Goal: Task Accomplishment & Management: Manage account settings

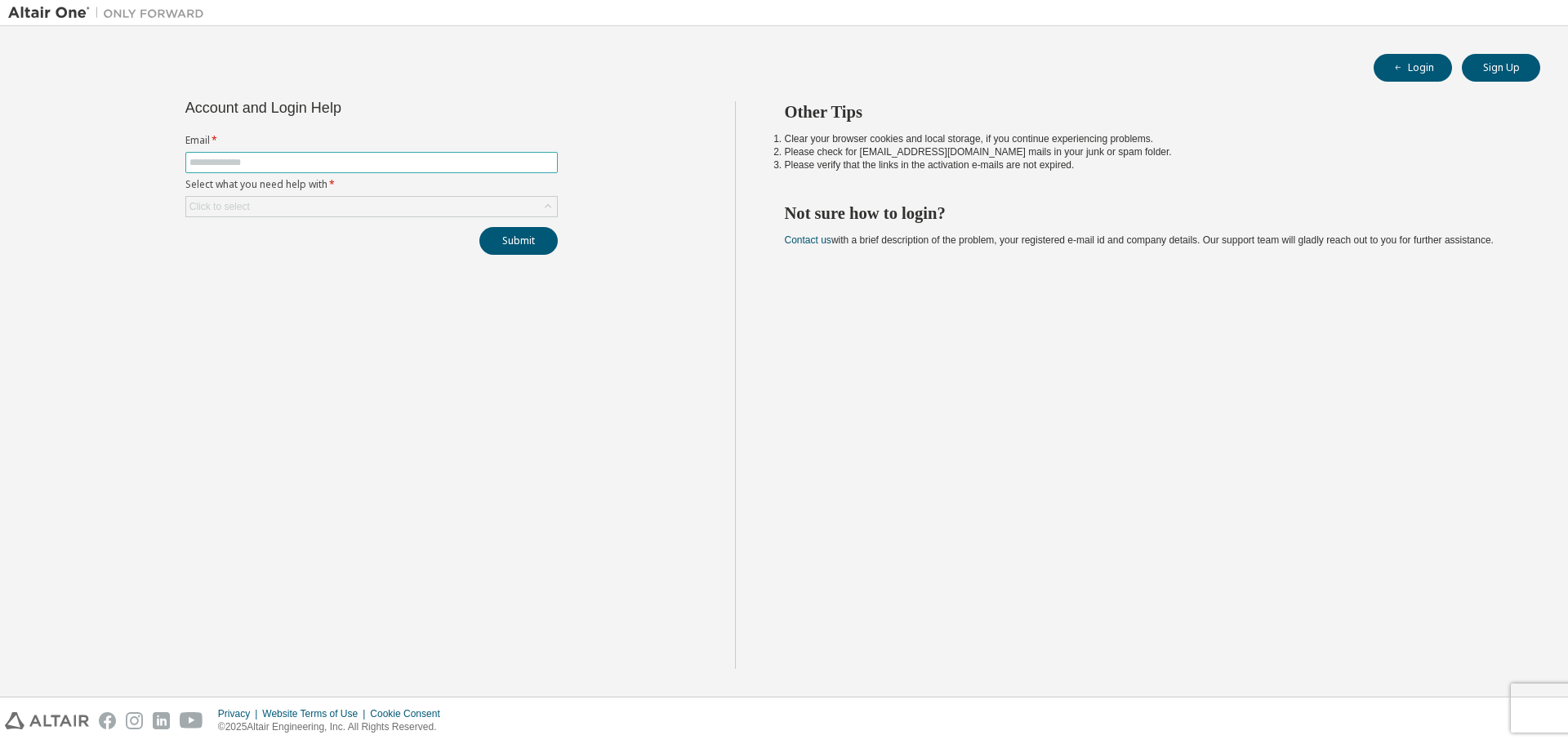
click at [391, 161] on input "text" at bounding box center [372, 162] width 364 height 13
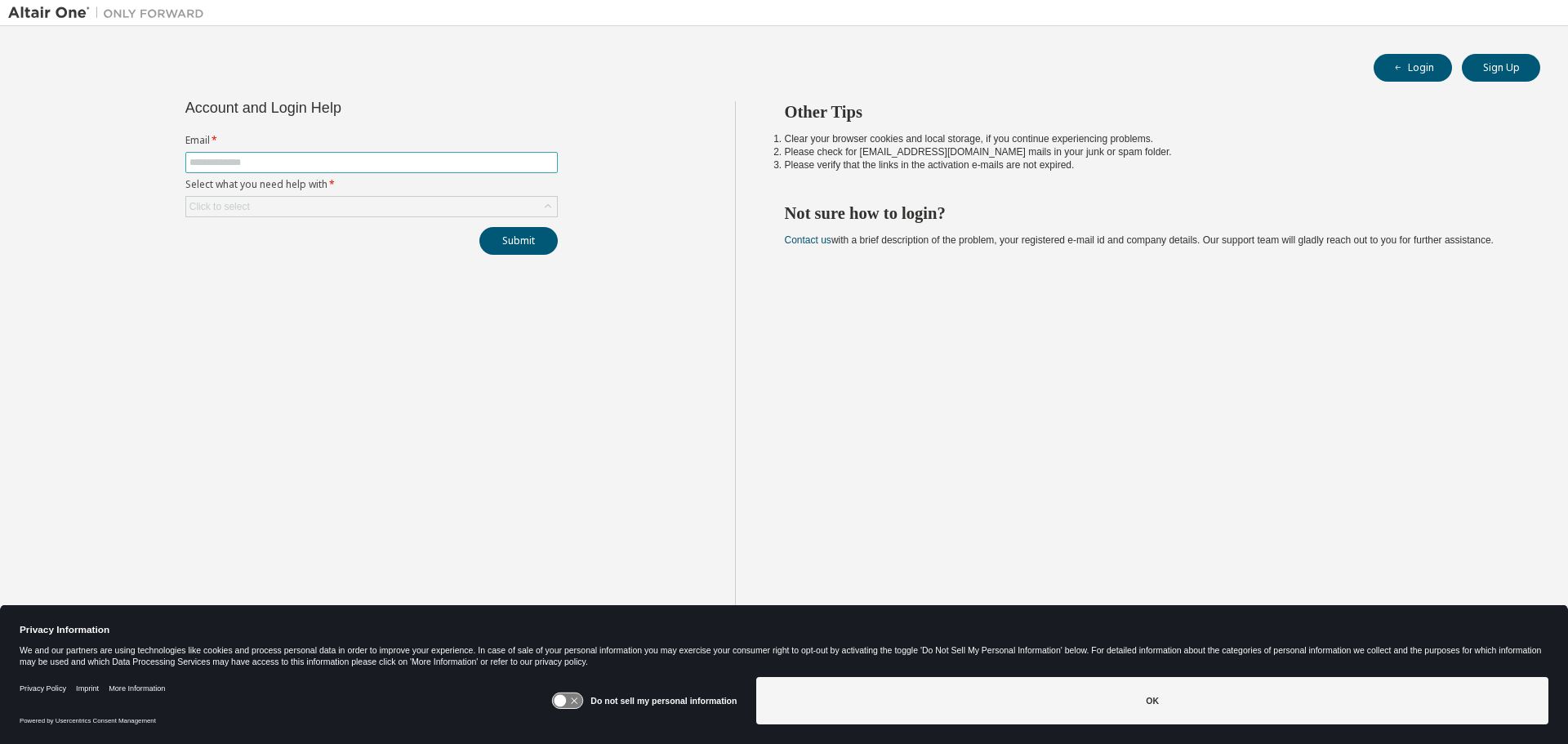
click at [391, 161] on input "text" at bounding box center [372, 162] width 364 height 13
type input "**********"
click at [372, 210] on div "Click to select" at bounding box center [372, 207] width 371 height 20
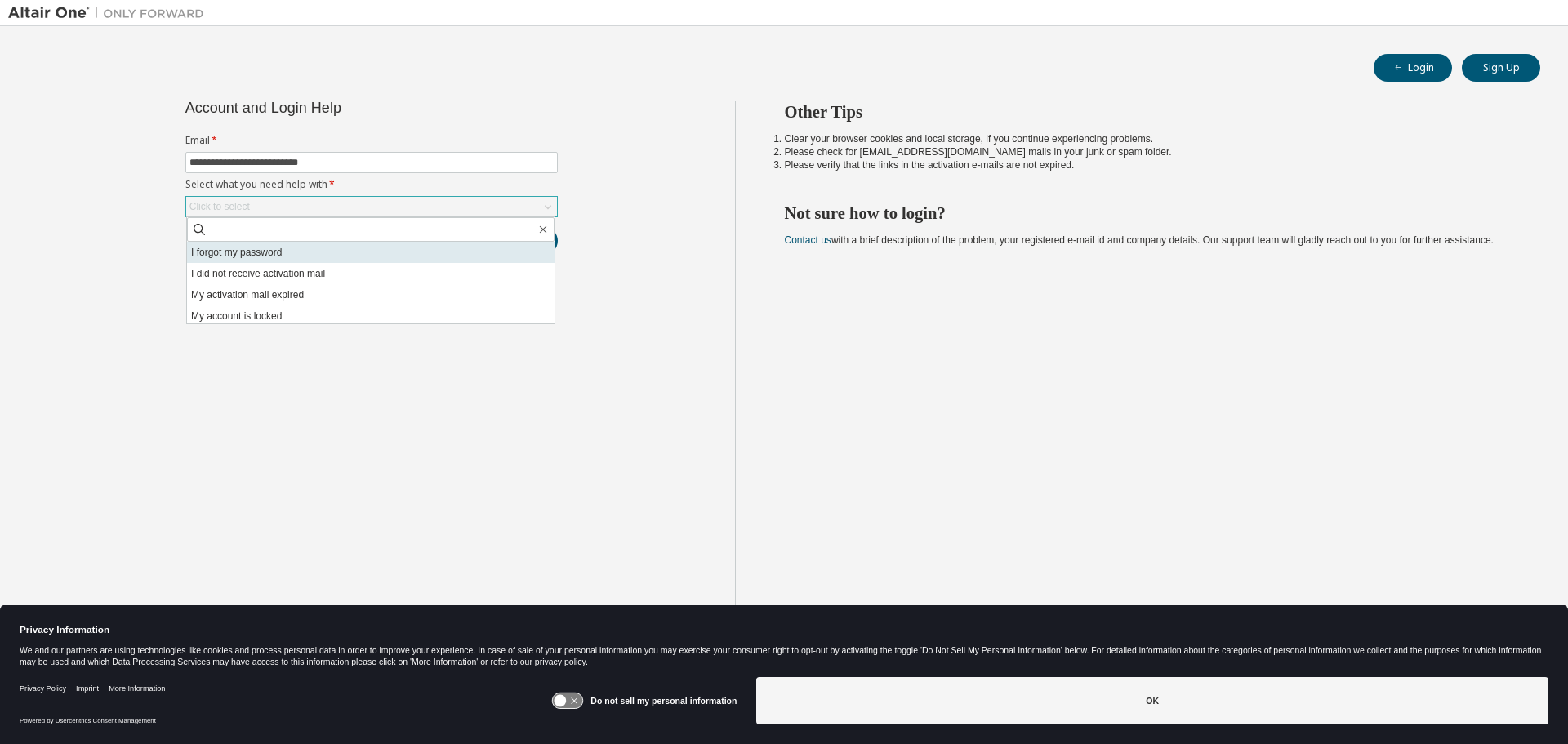
click at [351, 254] on li "I forgot my password" at bounding box center [371, 253] width 368 height 22
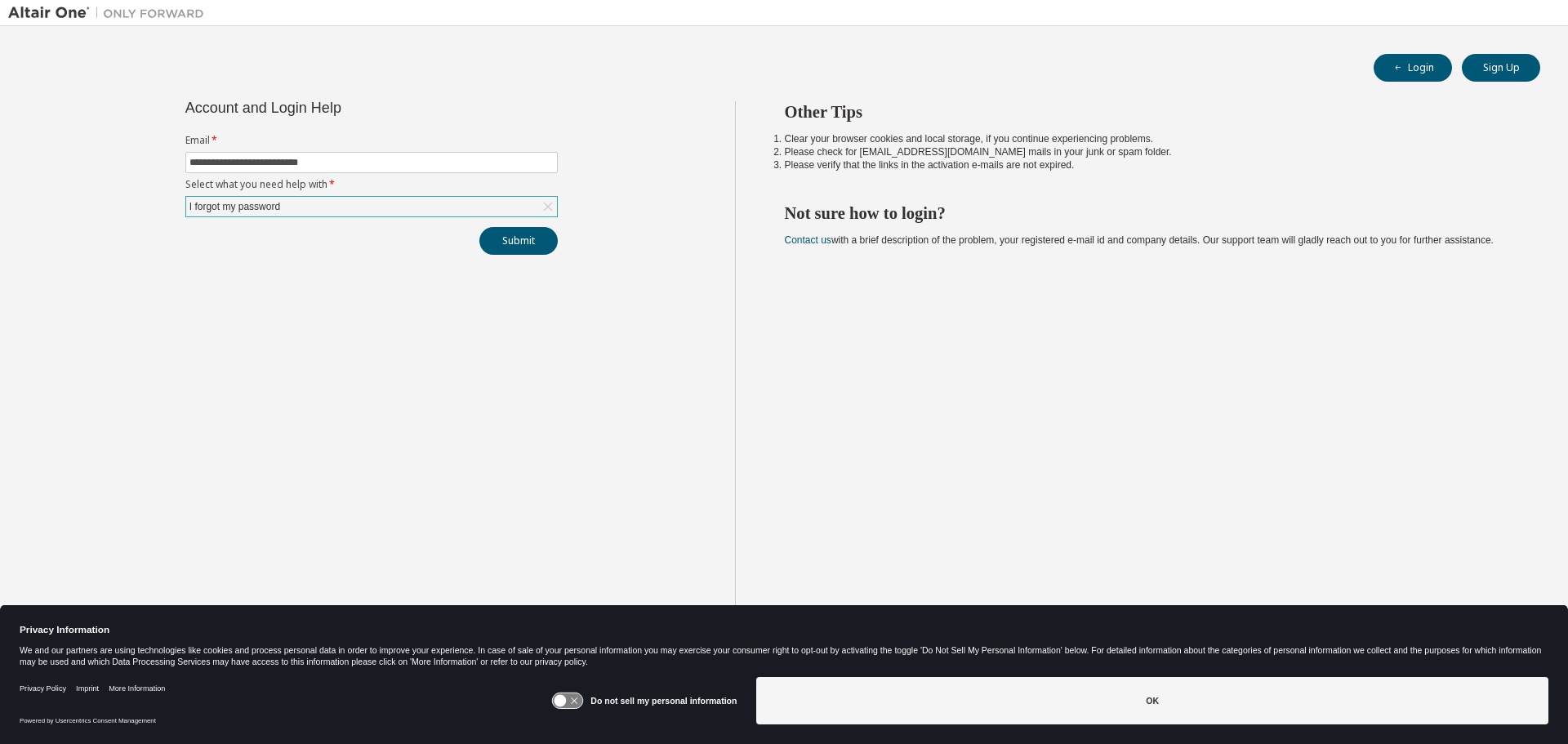
click at [352, 275] on div "**********" at bounding box center [372, 384] width 727 height 568
click at [531, 248] on button "Submit" at bounding box center [519, 241] width 79 height 28
click at [1057, 353] on div "Other Tips Clear your browser cookies and local storage, if you continue experi…" at bounding box center [1147, 384] width 826 height 568
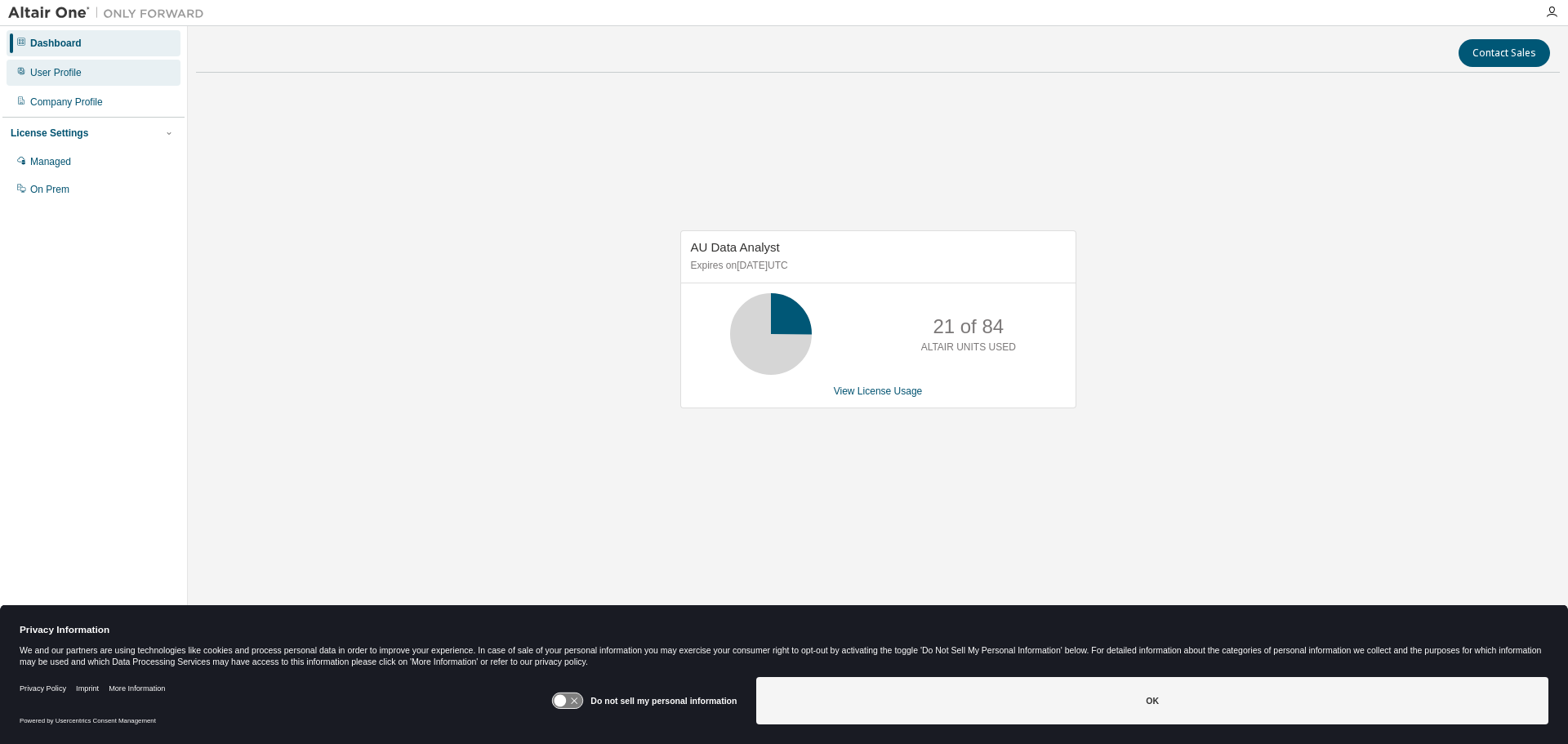
click at [112, 65] on div "User Profile" at bounding box center [94, 73] width 174 height 27
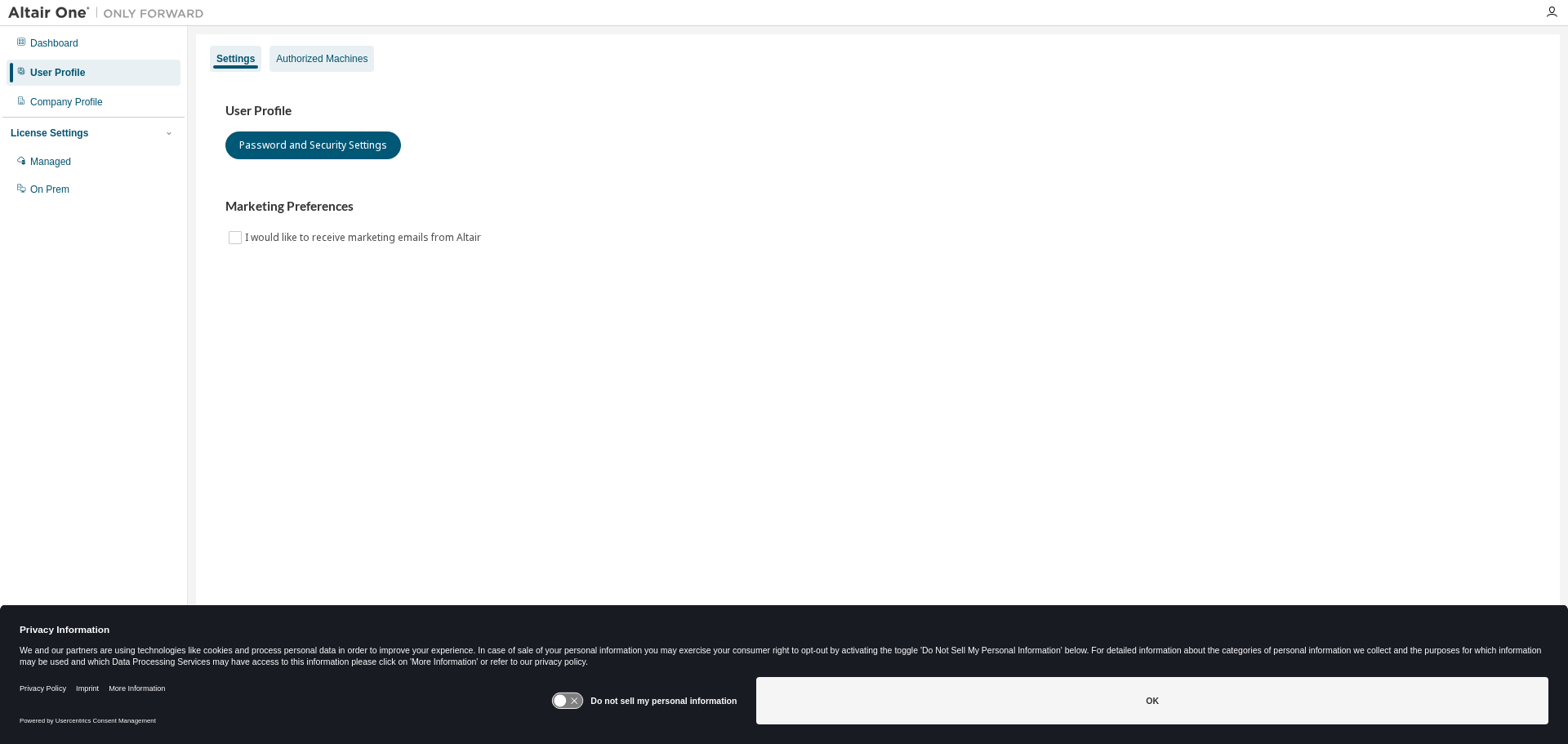
click at [367, 62] on div "Authorized Machines" at bounding box center [321, 59] width 91 height 13
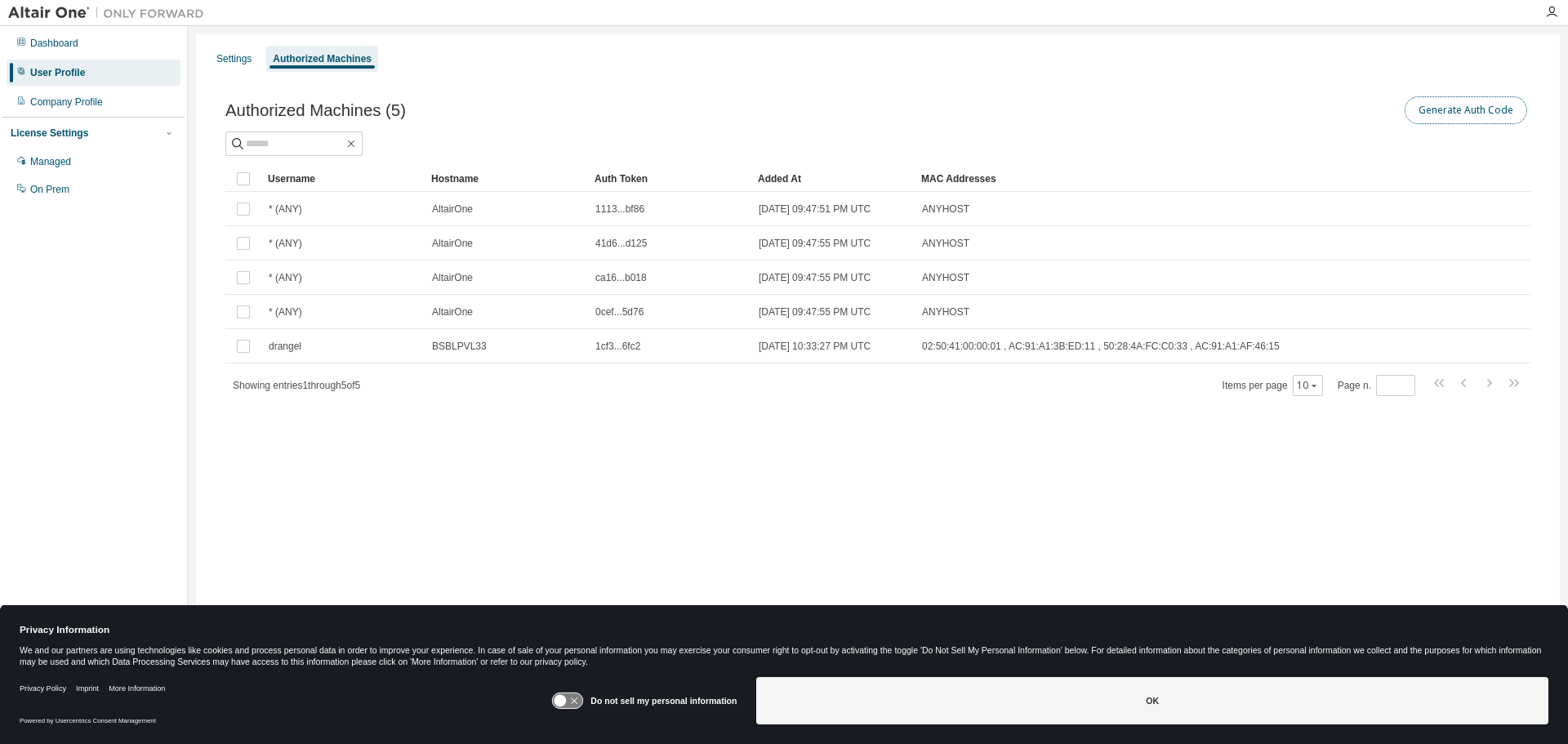
click at [1494, 111] on button "Generate Auth Code" at bounding box center [1466, 110] width 123 height 28
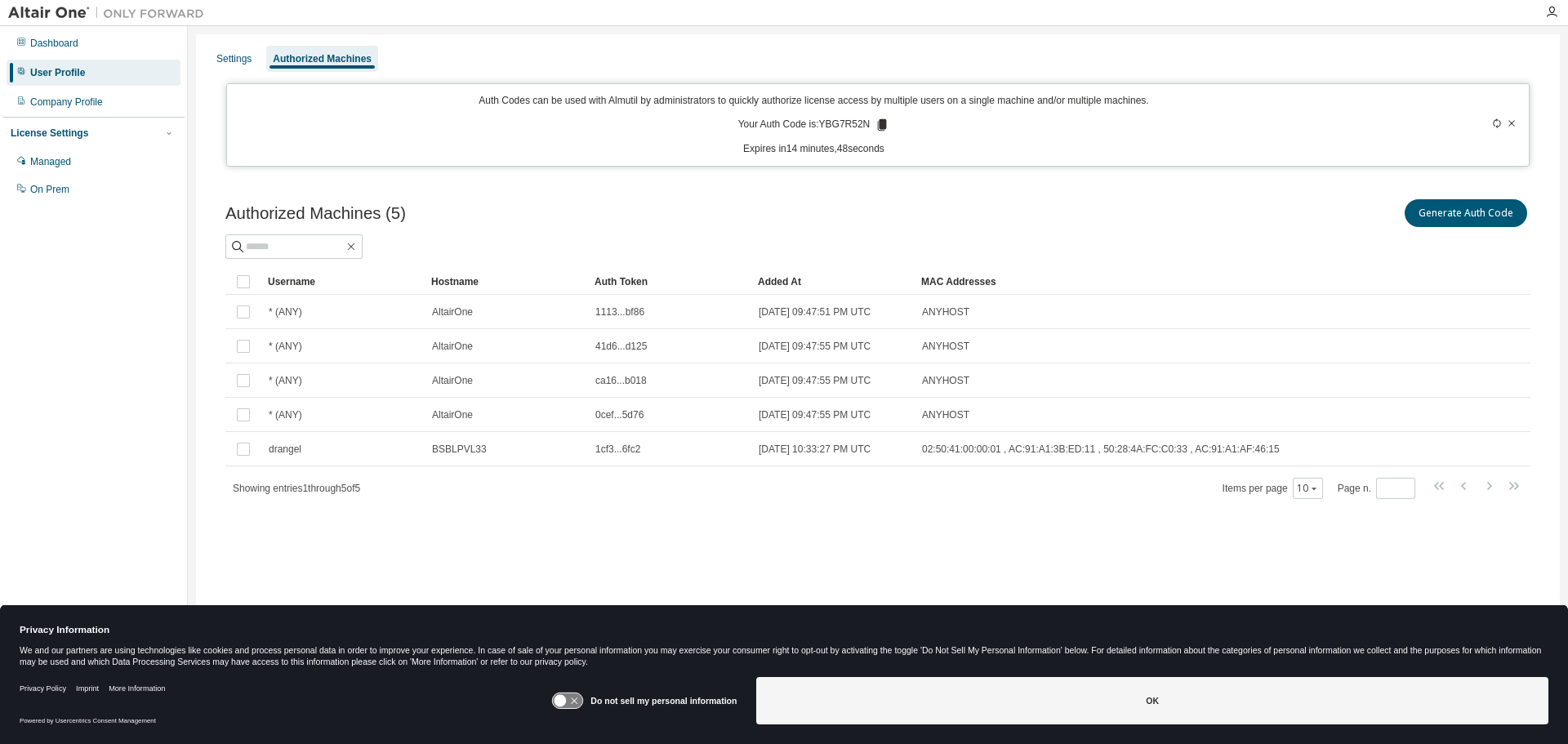
click at [841, 125] on p "Your Auth Code is: YBG7R52N" at bounding box center [813, 125] width 152 height 15
click at [883, 126] on icon at bounding box center [882, 125] width 9 height 12
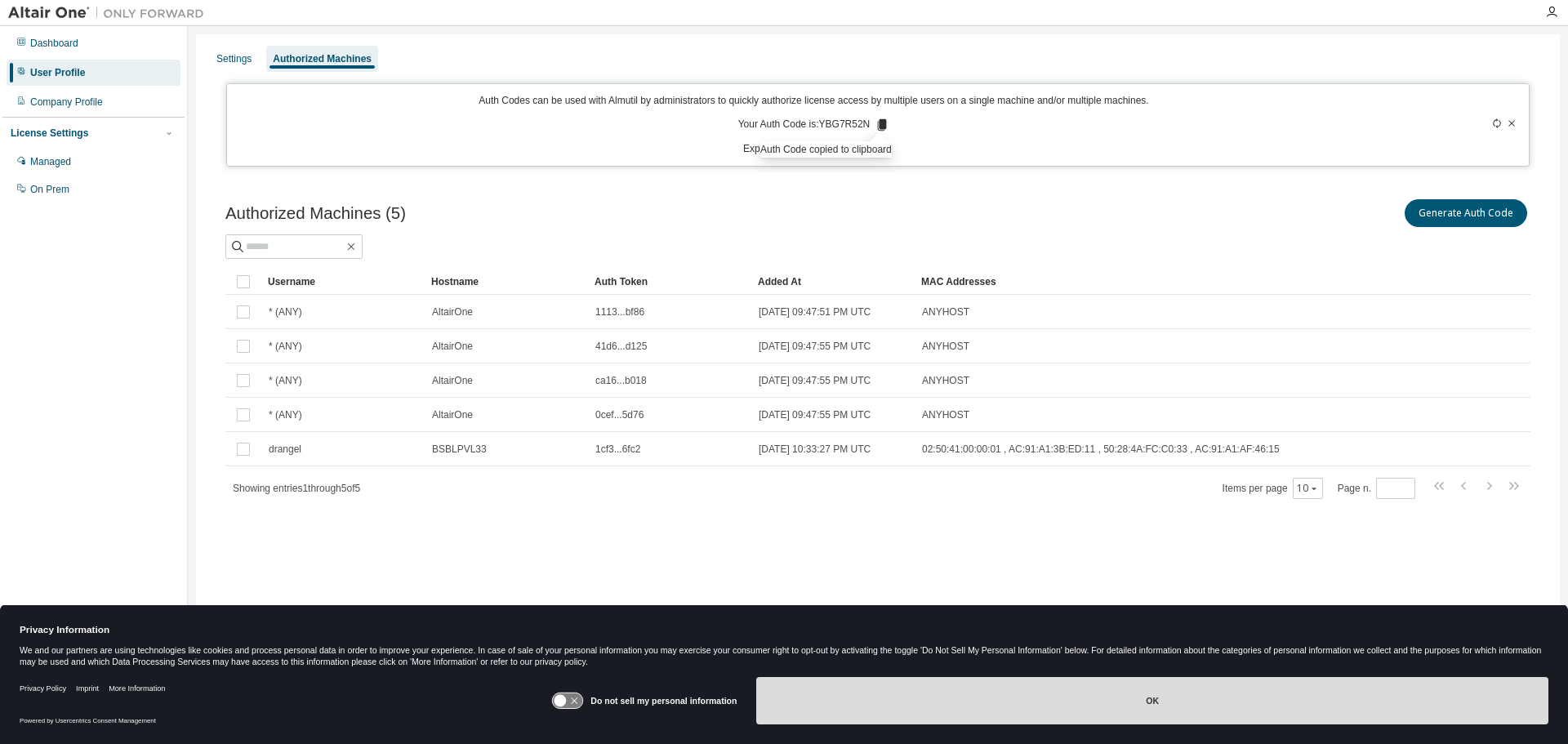
click at [900, 713] on button "OK" at bounding box center [1152, 700] width 792 height 47
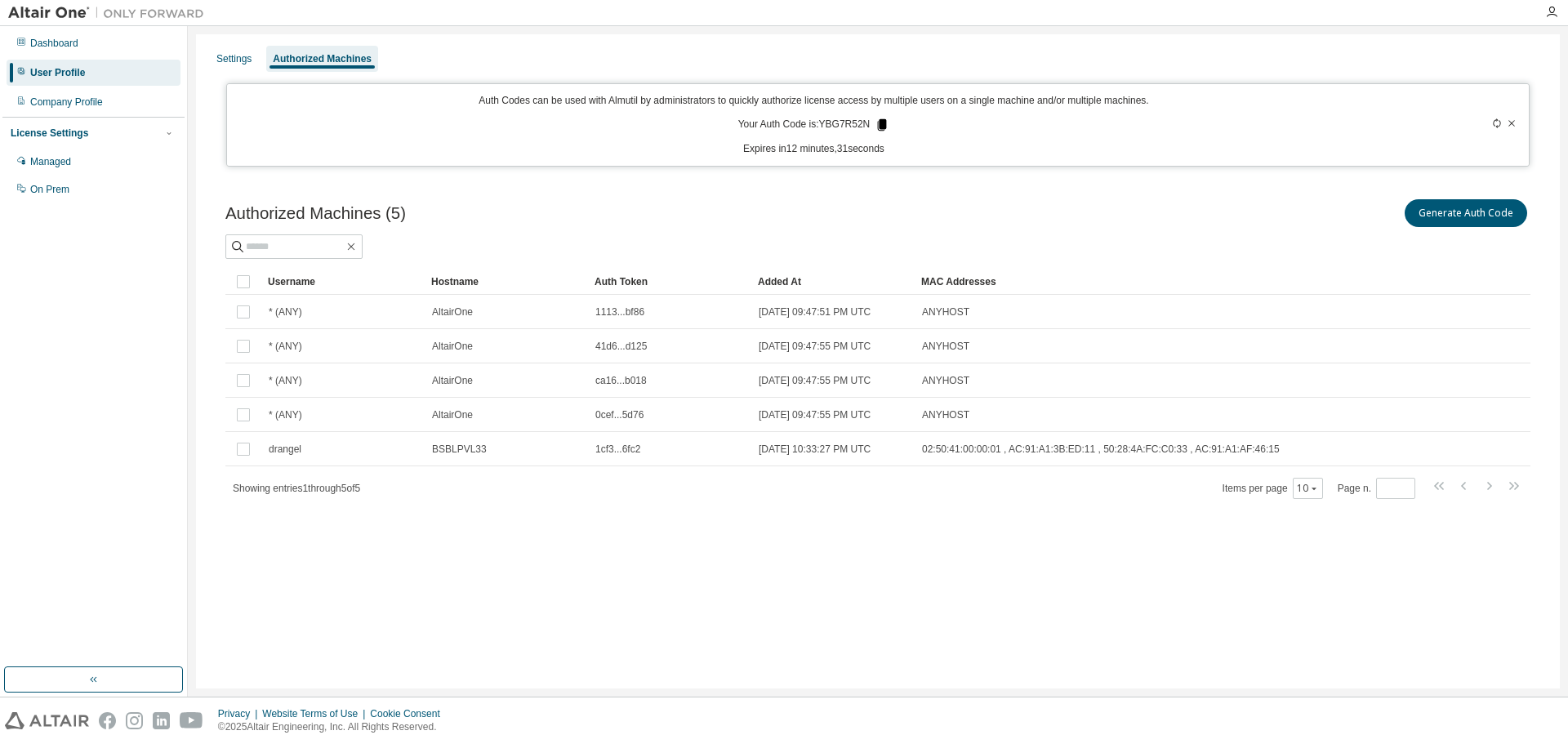
click at [886, 124] on icon at bounding box center [882, 125] width 9 height 12
click at [656, 621] on div "Settings Authorized Machines Auth Codes can be used with Almutil by administrat…" at bounding box center [878, 361] width 1364 height 655
click at [886, 123] on icon at bounding box center [882, 125] width 9 height 12
click at [820, 508] on div "Authorized Machines (5) Generate Auth Code Clear Load Save Save As Field Operat…" at bounding box center [877, 360] width 1344 height 366
click at [1032, 220] on div "Generate Auth Code" at bounding box center [1204, 213] width 653 height 34
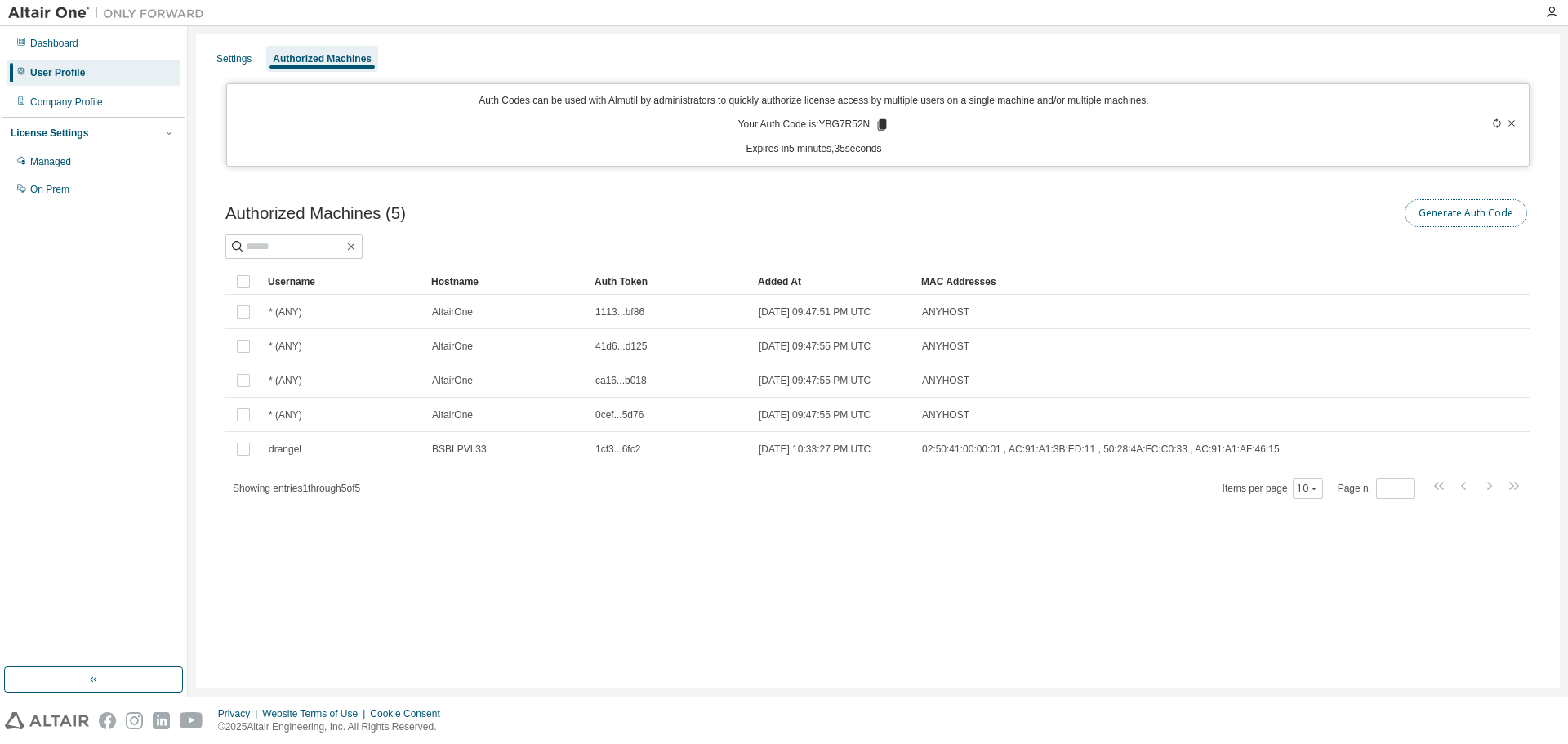
click at [1408, 215] on button "Generate Auth Code" at bounding box center [1466, 214] width 123 height 28
